Goal: Task Accomplishment & Management: Manage account settings

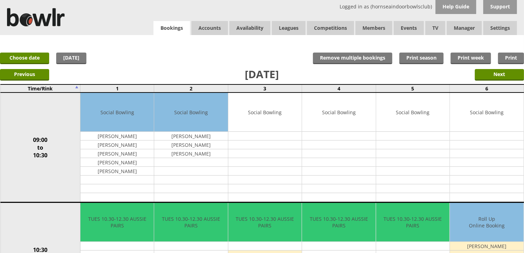
click at [178, 26] on link "Bookings" at bounding box center [171, 28] width 37 height 14
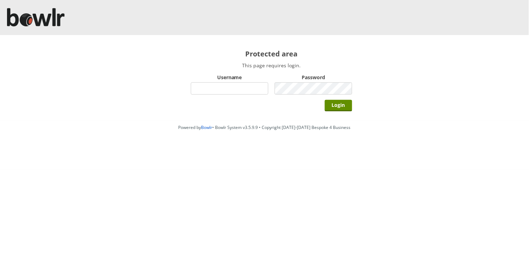
click at [213, 86] on input "Username" at bounding box center [230, 88] width 78 height 12
type input "hornseaindoorbowlsclub"
click at [325, 100] on input "Login" at bounding box center [338, 106] width 27 height 12
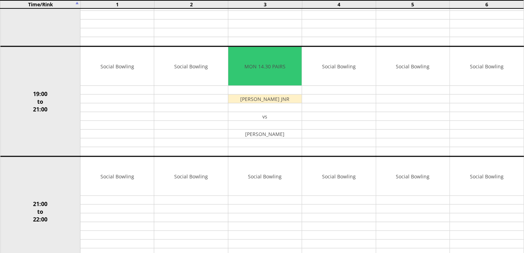
scroll to position [624, 0]
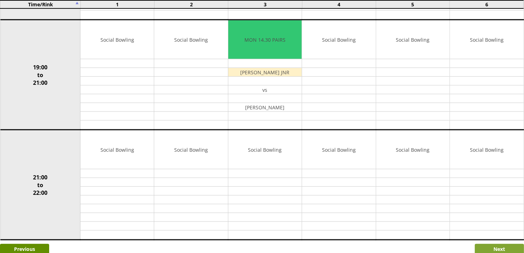
click at [476, 244] on input "Next" at bounding box center [499, 250] width 49 height 12
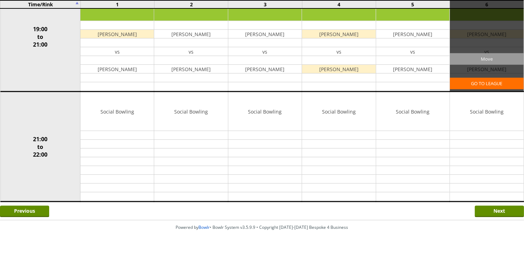
scroll to position [663, 0]
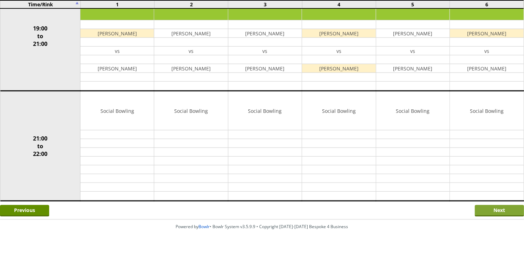
click at [490, 208] on input "Next" at bounding box center [499, 211] width 49 height 12
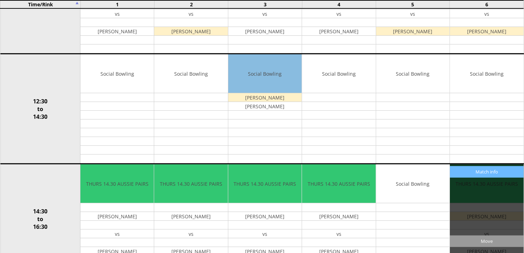
scroll to position [273, 0]
